Goal: Navigation & Orientation: Find specific page/section

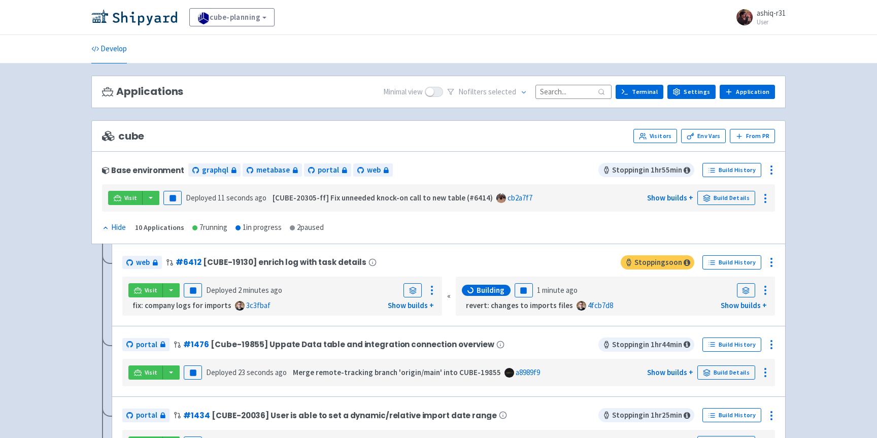
scroll to position [12, 0]
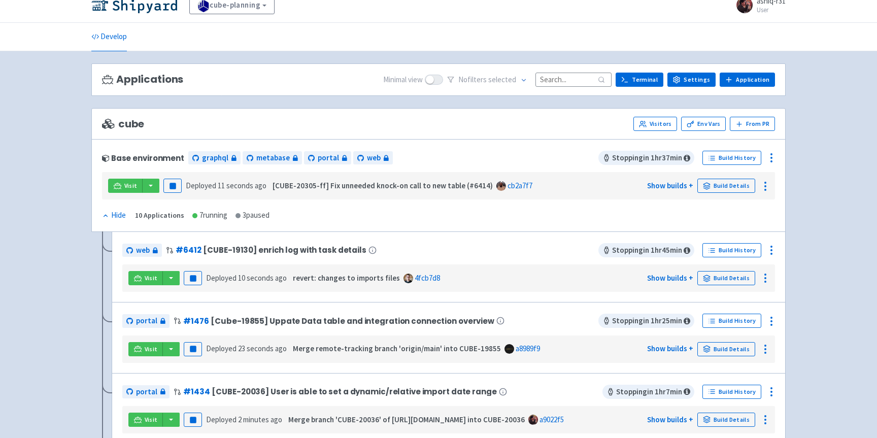
click at [519, 119] on div "cube Visitors Env Vars From PR" at bounding box center [438, 124] width 673 height 14
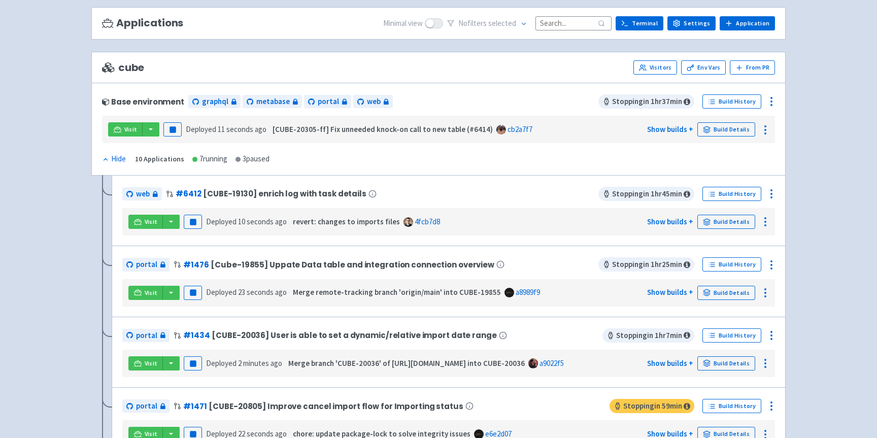
scroll to position [115, 0]
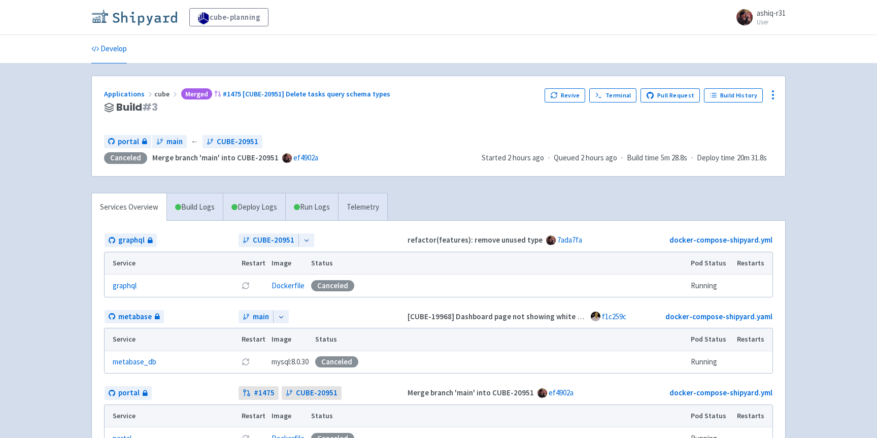
click at [142, 23] on img at bounding box center [134, 17] width 86 height 16
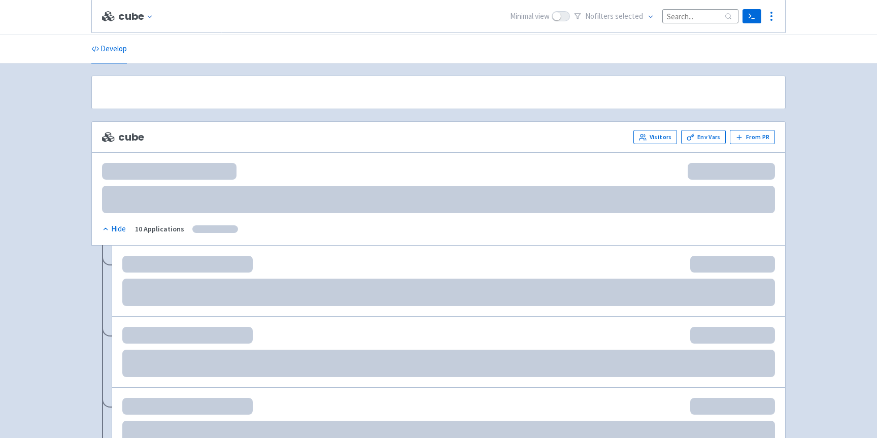
scroll to position [115, 0]
